Goal: Transaction & Acquisition: Purchase product/service

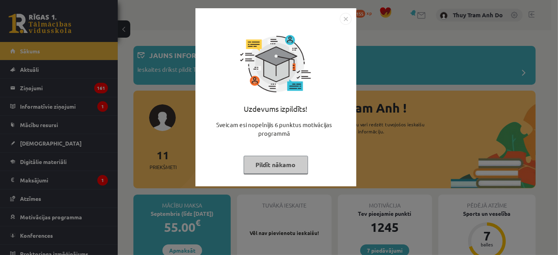
click at [284, 164] on button "Pildīt nākamo" at bounding box center [276, 165] width 64 height 18
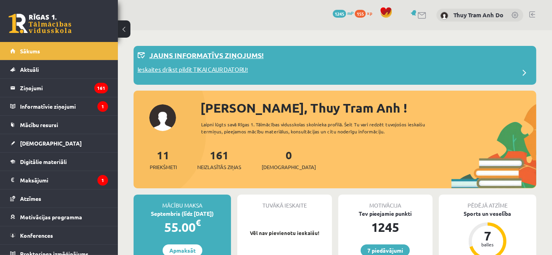
click at [234, 73] on p "Ieskaites drīkst pildīt TIKAI CAUR DATORU!" at bounding box center [192, 70] width 110 height 11
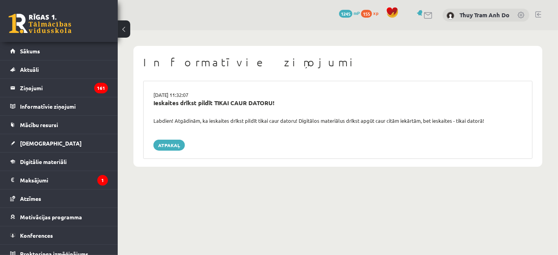
drag, startPoint x: 443, startPoint y: 74, endPoint x: 507, endPoint y: 72, distance: 64.4
click at [511, 72] on div "Informatīvie ziņojumi [DATE] 11:32:07 Ieskaites drīkst pildīt TIKAI CAUR DATORU…" at bounding box center [338, 106] width 409 height 121
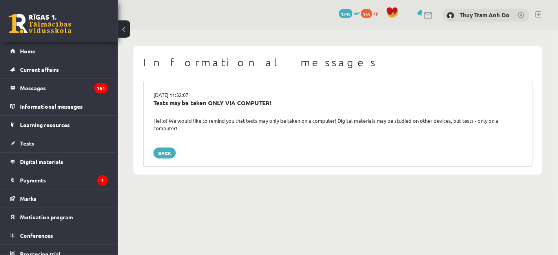
click at [280, 87] on div "[DATE] 11:32:07 Tests may be taken ONLY VIA COMPUTER! Hello! We would like to r…" at bounding box center [338, 124] width 390 height 86
drag, startPoint x: 224, startPoint y: 119, endPoint x: 466, endPoint y: 124, distance: 242.0
click at [465, 124] on div "Hello! We would like to remind you that tests may only be taken on a computer! …" at bounding box center [338, 124] width 381 height 15
click at [467, 124] on div "Hello! We would like to remind you that tests may only be taken on a computer! …" at bounding box center [338, 124] width 381 height 15
drag, startPoint x: 164, startPoint y: 95, endPoint x: 200, endPoint y: 97, distance: 35.8
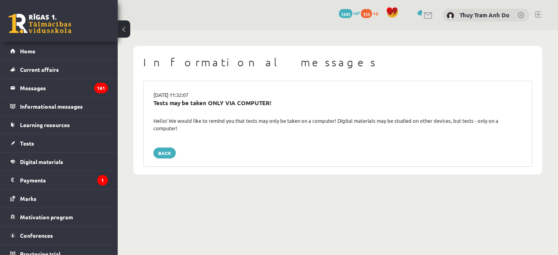
click at [200, 97] on div "15.09.2025 11:32:07" at bounding box center [338, 95] width 381 height 8
click at [42, 178] on font "Payments" at bounding box center [33, 180] width 26 height 7
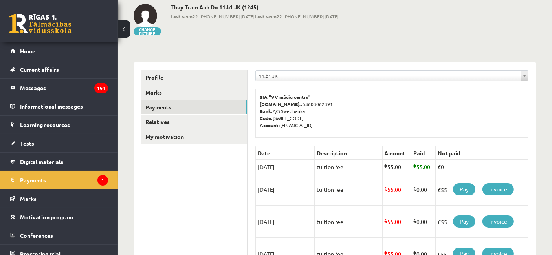
scroll to position [87, 0]
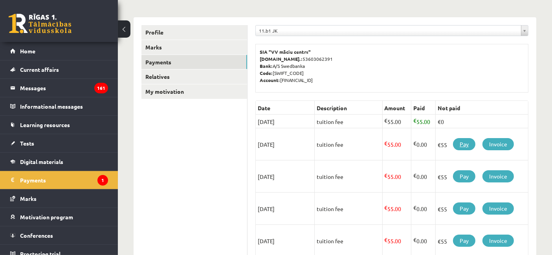
click at [465, 141] on font "Pay" at bounding box center [463, 144] width 9 height 7
click at [465, 142] on font "Pay" at bounding box center [463, 144] width 9 height 7
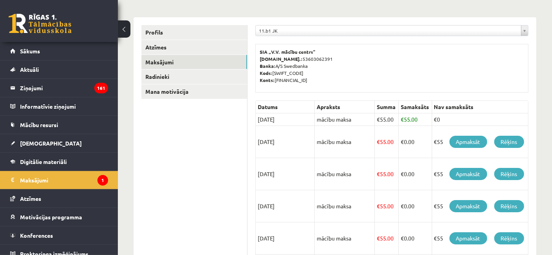
click at [451, 68] on p "SIA „V.V. mācību centrs” Reģ.nr.: 53603062391 Banka: A/S Swedbanka Kods: HABALV…" at bounding box center [392, 65] width 264 height 35
click at [459, 139] on link "Apmaksāt" at bounding box center [468, 142] width 38 height 12
